Goal: Task Accomplishment & Management: Manage account settings

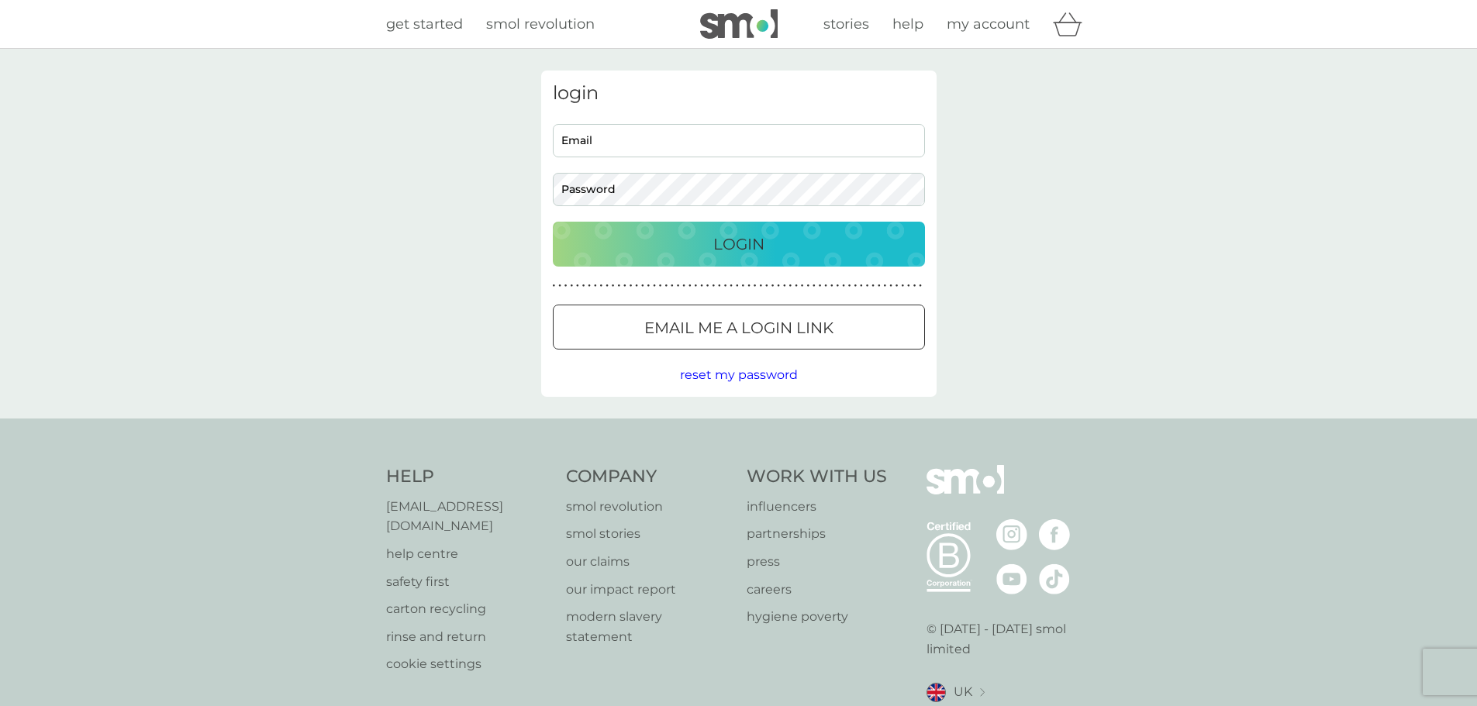
click at [687, 136] on input "Email" at bounding box center [739, 140] width 372 height 33
type input "[EMAIL_ADDRESS][DOMAIN_NAME]"
click at [797, 341] on button "Email me a login link" at bounding box center [739, 327] width 372 height 45
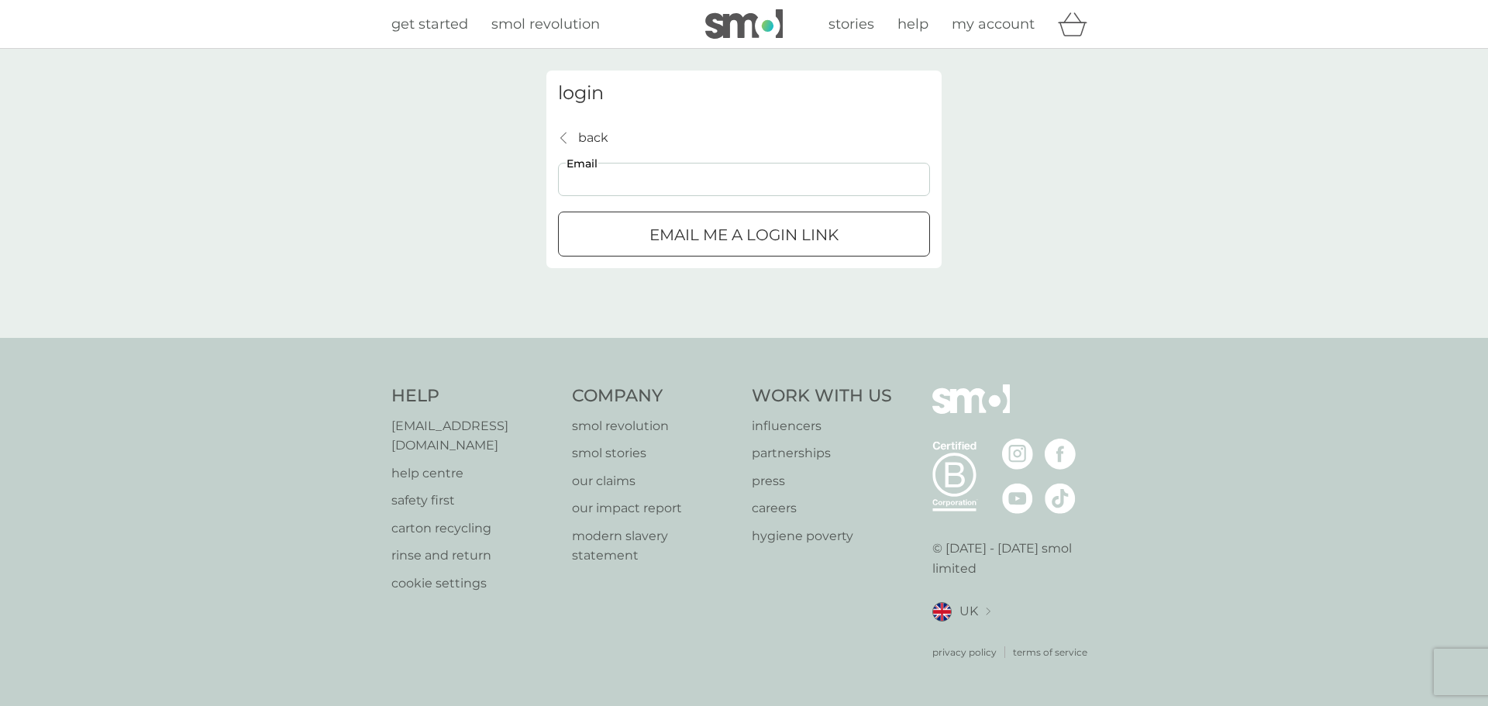
click at [716, 185] on input "Email" at bounding box center [744, 179] width 372 height 33
type input "[EMAIL_ADDRESS][DOMAIN_NAME]"
click at [750, 224] on p "Email me a login link" at bounding box center [744, 234] width 189 height 25
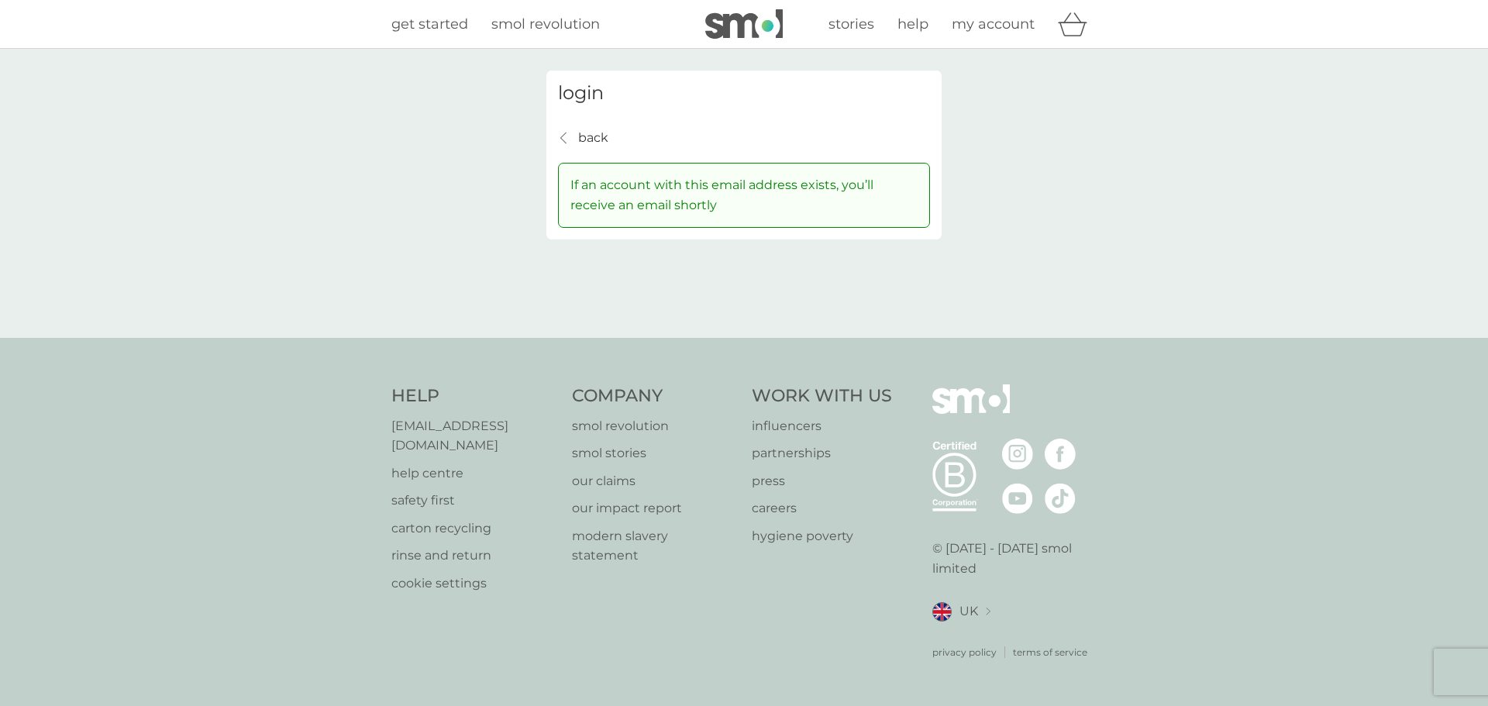
click at [584, 133] on p "back" at bounding box center [593, 138] width 30 height 20
